Goal: Task Accomplishment & Management: Manage account settings

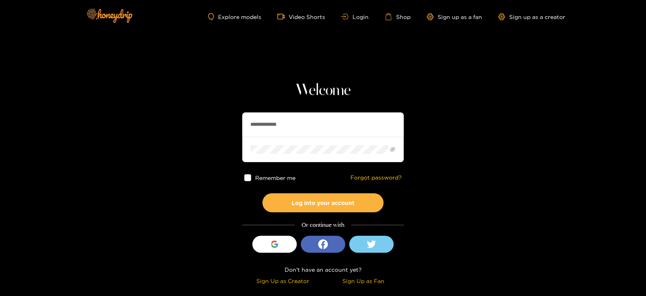
drag, startPoint x: 307, startPoint y: 128, endPoint x: 227, endPoint y: 138, distance: 81.0
click at [227, 138] on section "**********" at bounding box center [323, 143] width 646 height 287
type input "**********"
click at [263, 193] on button "Log into your account" at bounding box center [323, 202] width 121 height 19
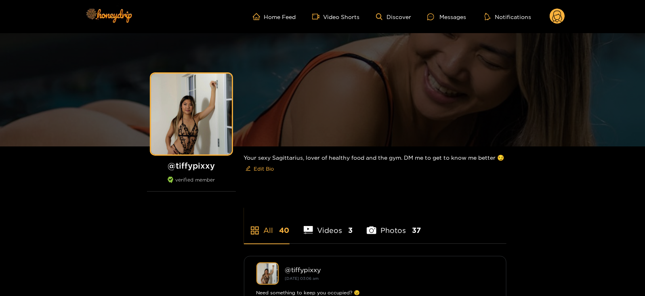
click at [555, 17] on circle at bounding box center [557, 15] width 15 height 15
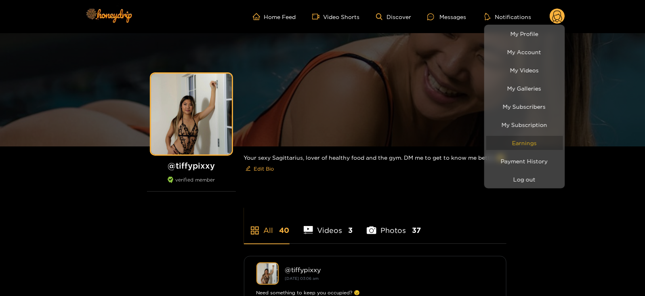
click at [515, 146] on link "Earnings" at bounding box center [524, 143] width 77 height 14
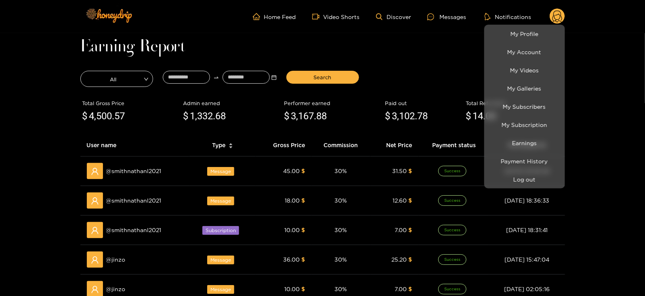
click at [194, 86] on div at bounding box center [322, 148] width 645 height 296
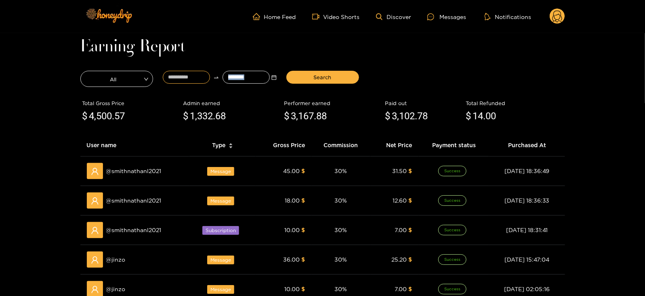
drag, startPoint x: 194, startPoint y: 86, endPoint x: 195, endPoint y: 81, distance: 4.9
click at [195, 81] on div at bounding box center [220, 79] width 124 height 20
click at [195, 81] on input at bounding box center [186, 77] width 47 height 13
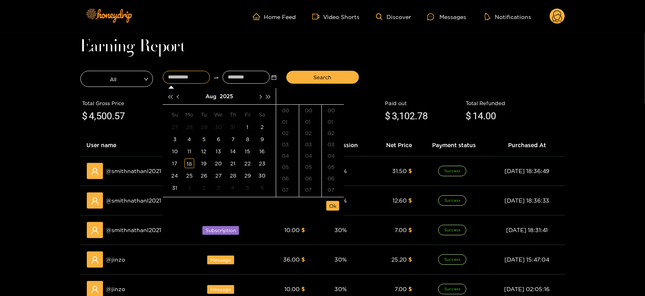
type input "**********"
click at [186, 130] on div "28" at bounding box center [190, 127] width 10 height 10
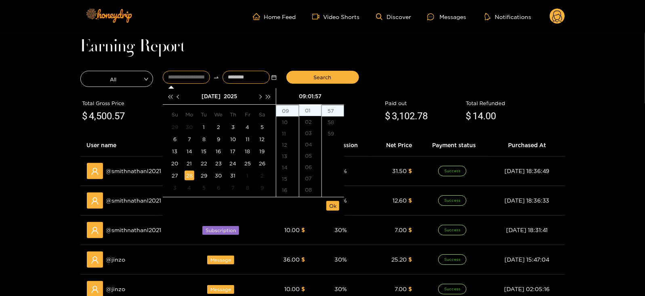
click at [236, 81] on input at bounding box center [246, 77] width 47 height 13
click at [263, 97] on button "button" at bounding box center [260, 96] width 8 height 16
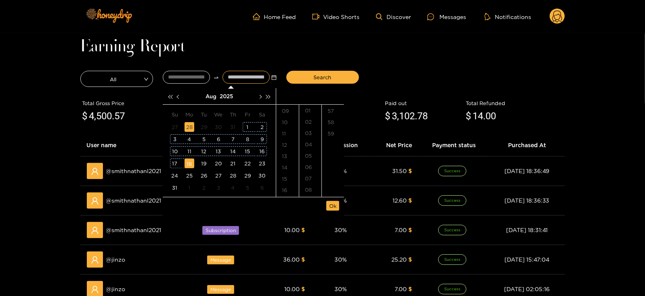
click at [193, 163] on div "18" at bounding box center [190, 163] width 10 height 10
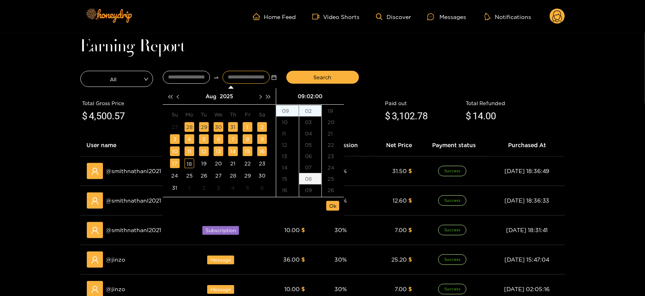
scroll to position [0, 0]
type input "**********"
click at [330, 202] on span "Ok" at bounding box center [332, 206] width 7 height 8
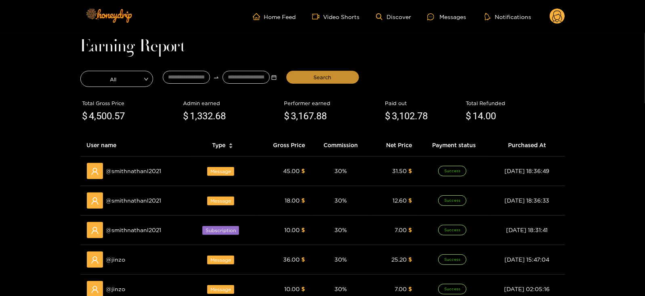
click at [301, 76] on button "Search" at bounding box center [322, 77] width 73 height 13
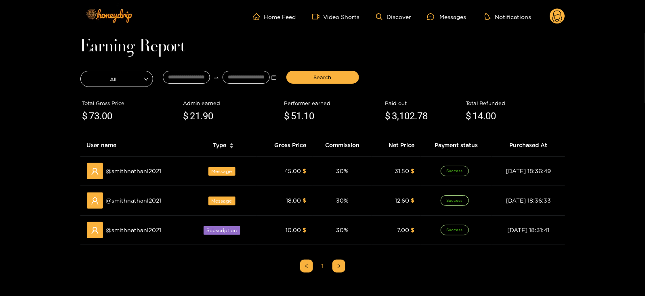
click at [0, 17] on header "Home Feed Video Shorts Discover Messages Notifications 0 videos discover messag…" at bounding box center [322, 16] width 645 height 33
click at [453, 13] on div "Messages" at bounding box center [446, 16] width 39 height 9
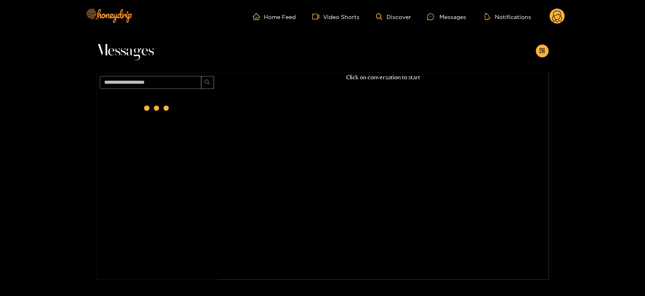
click at [557, 15] on circle at bounding box center [557, 15] width 15 height 15
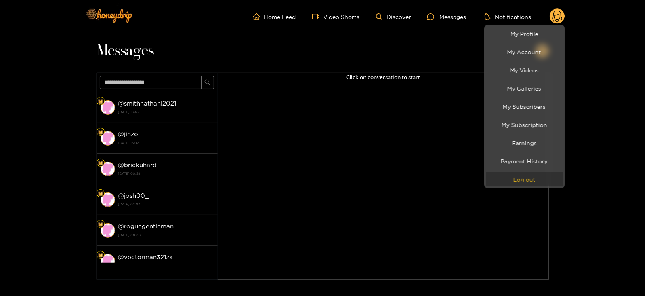
click at [543, 174] on button "Log out" at bounding box center [524, 179] width 77 height 14
